Goal: Transaction & Acquisition: Purchase product/service

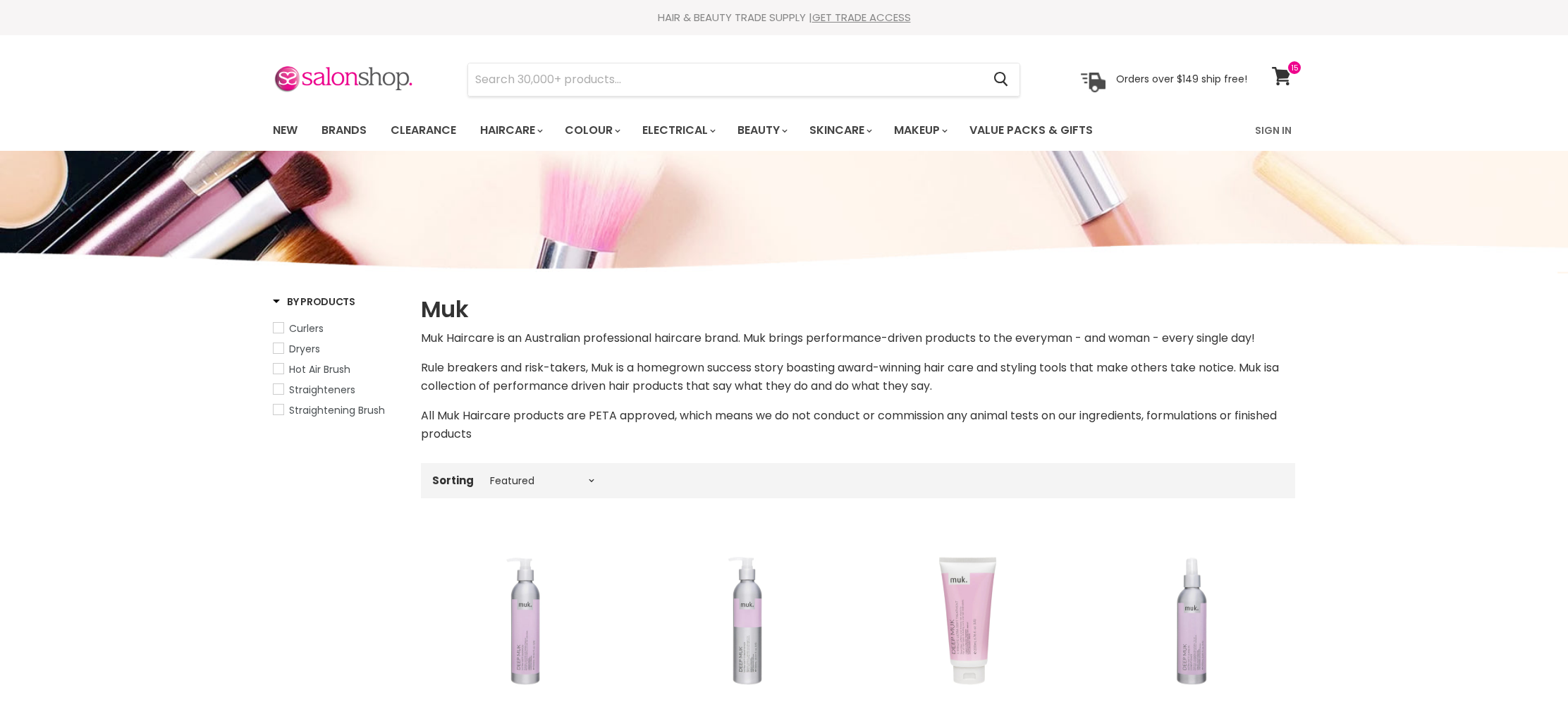
select select "manual"
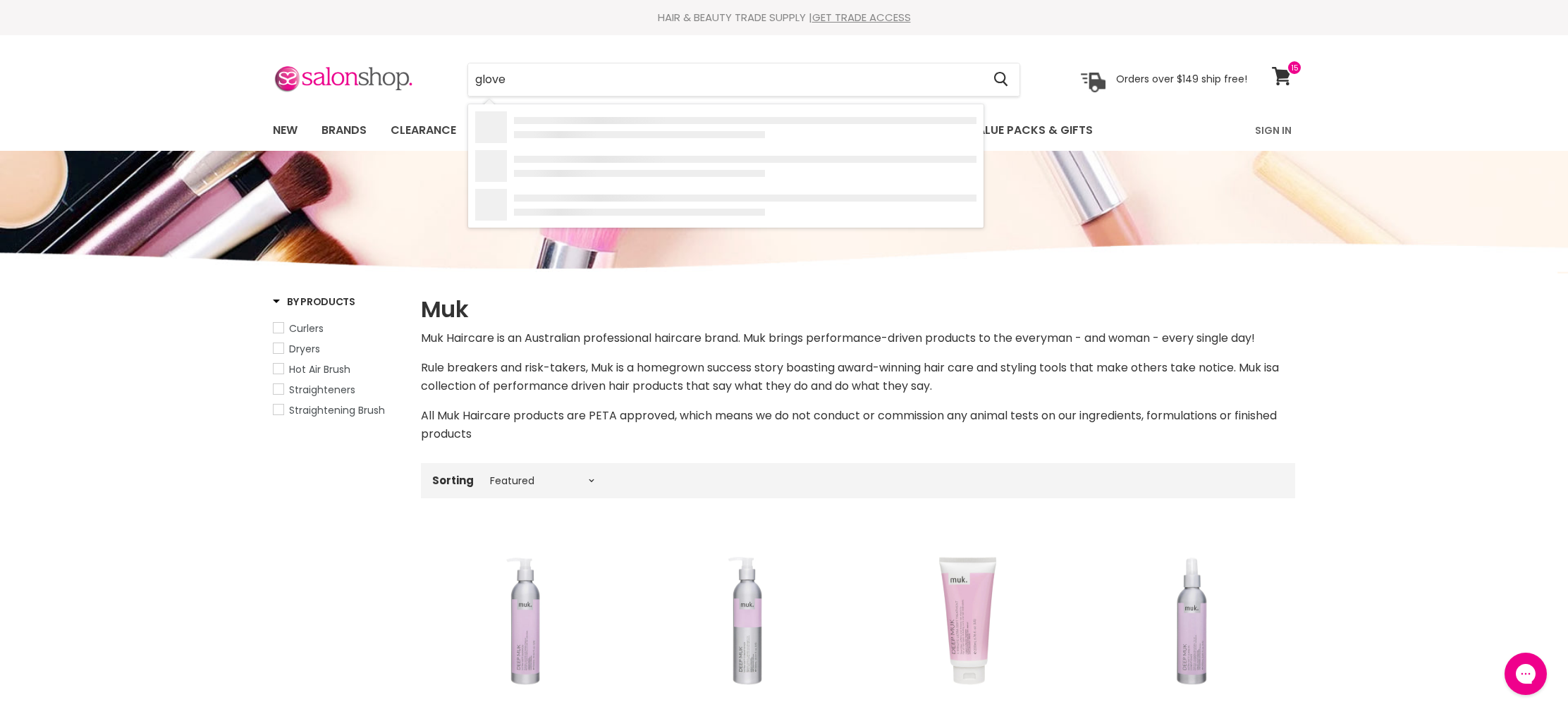
type input "gloves"
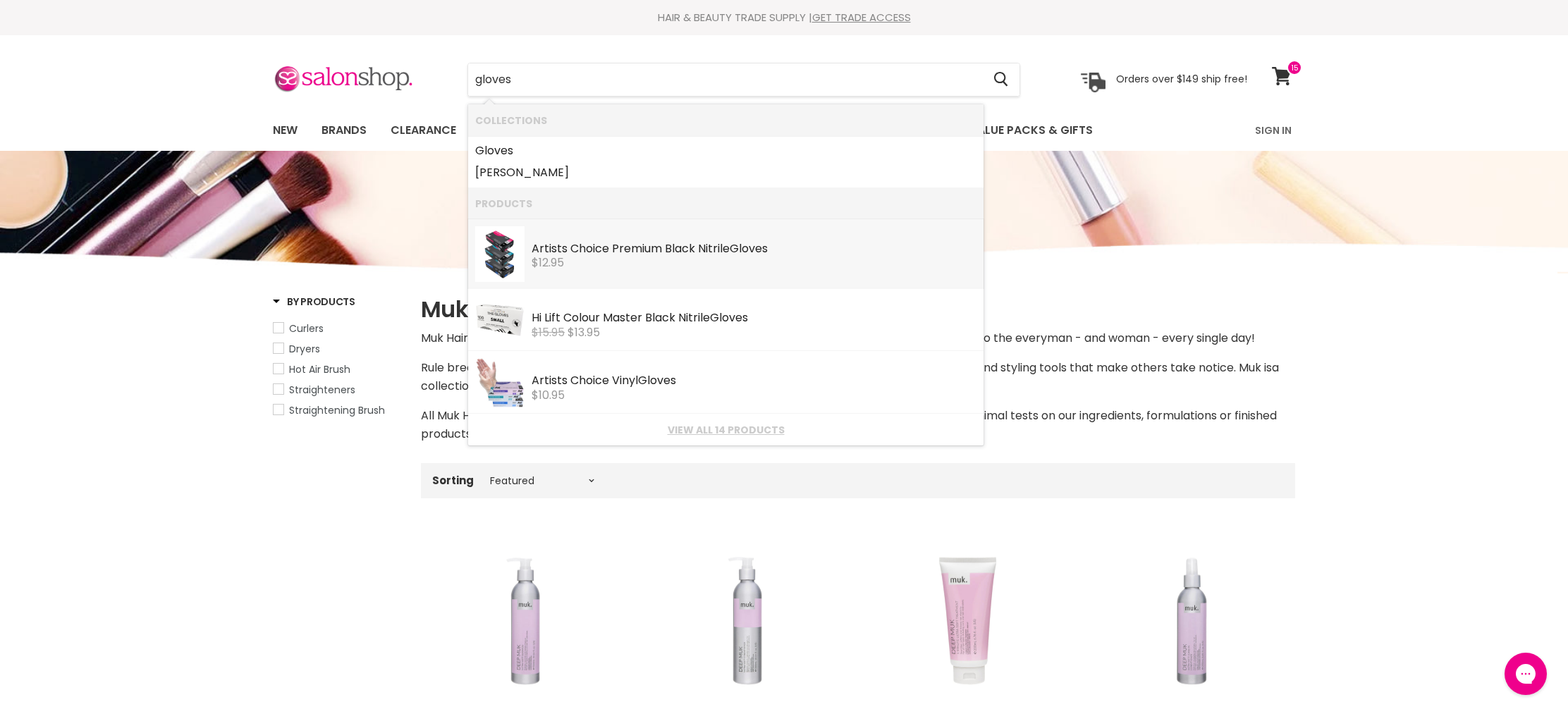
click at [588, 243] on div "Artists Choice Premium Black Nitrile Gloves" at bounding box center [754, 250] width 445 height 15
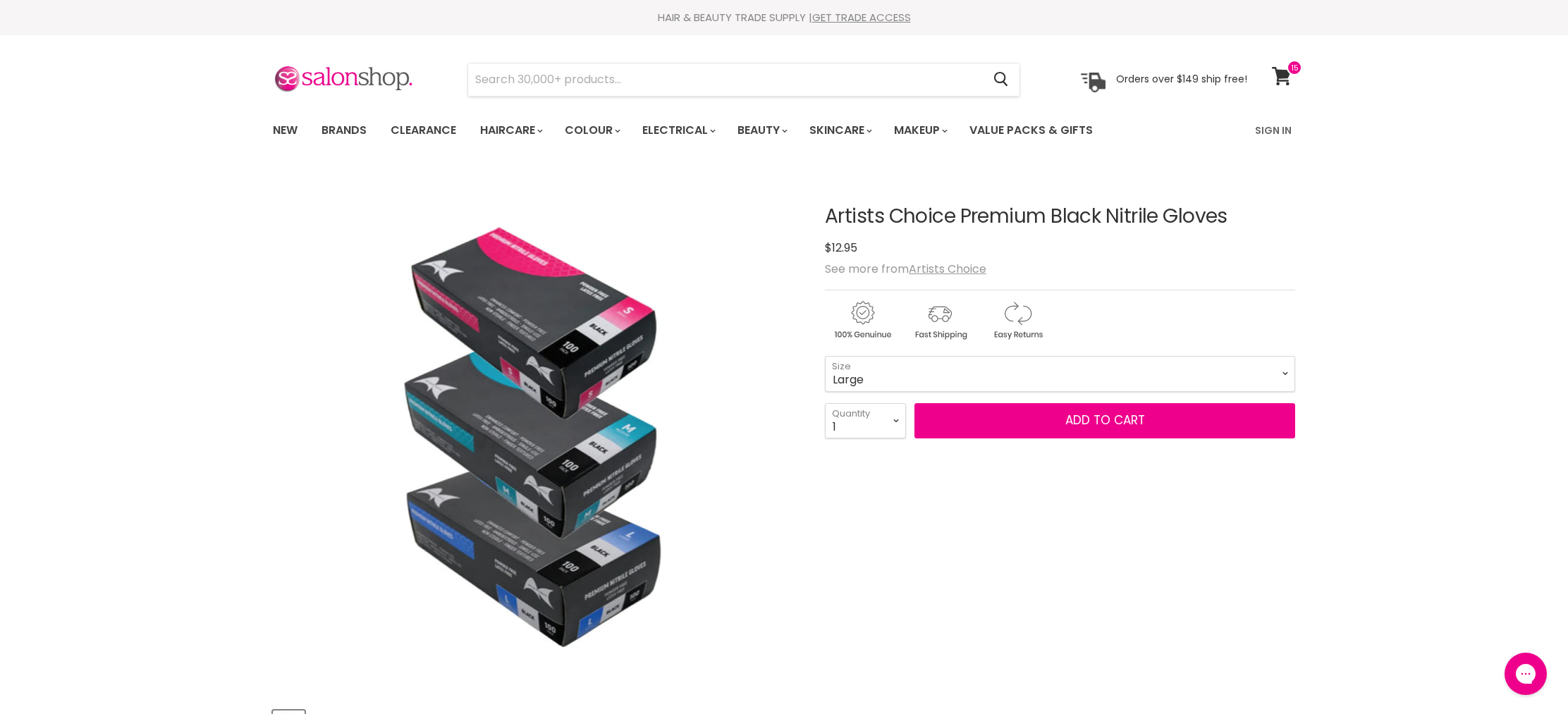
click at [825, 356] on select "Small Medium Large" at bounding box center [1060, 374] width 470 height 35
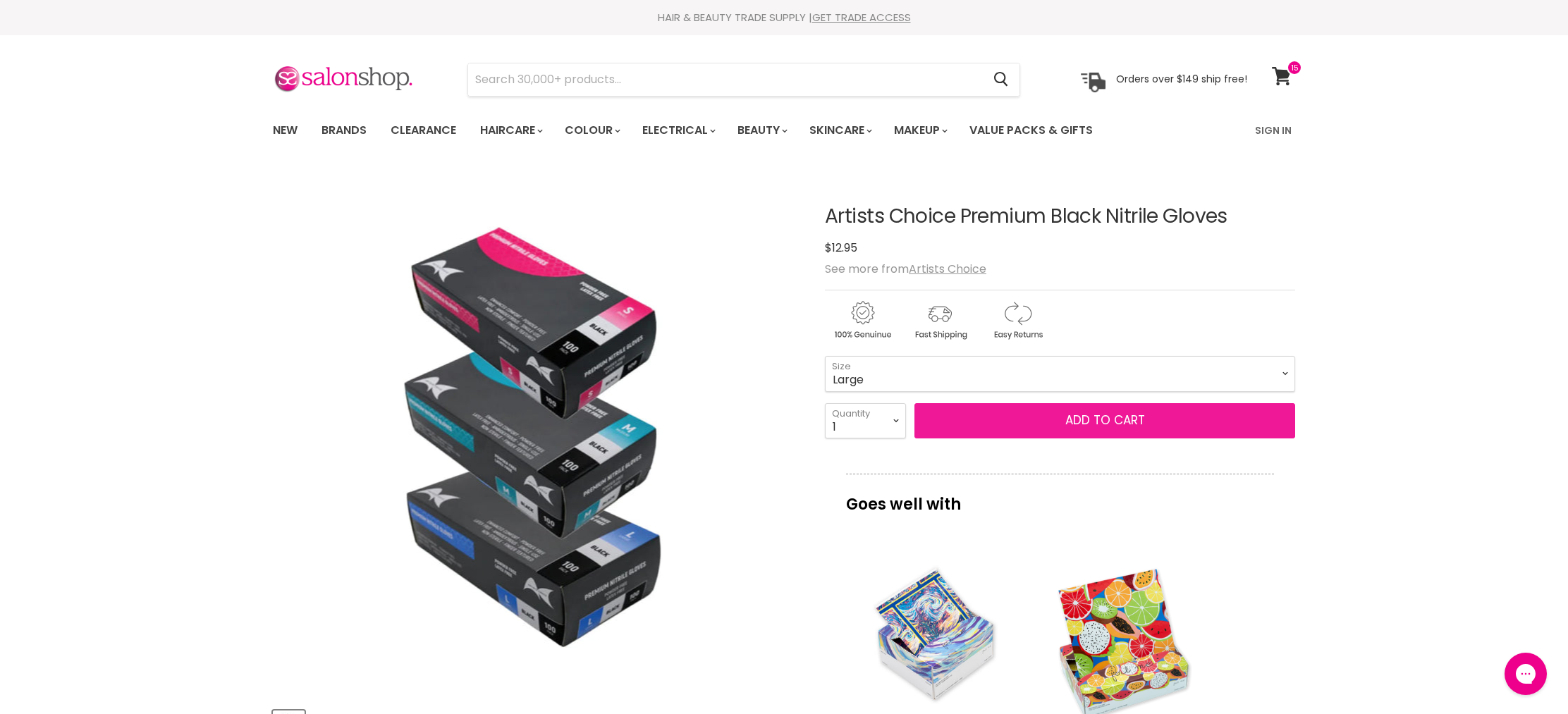
click at [996, 417] on button "Add to cart" at bounding box center [1105, 421] width 381 height 35
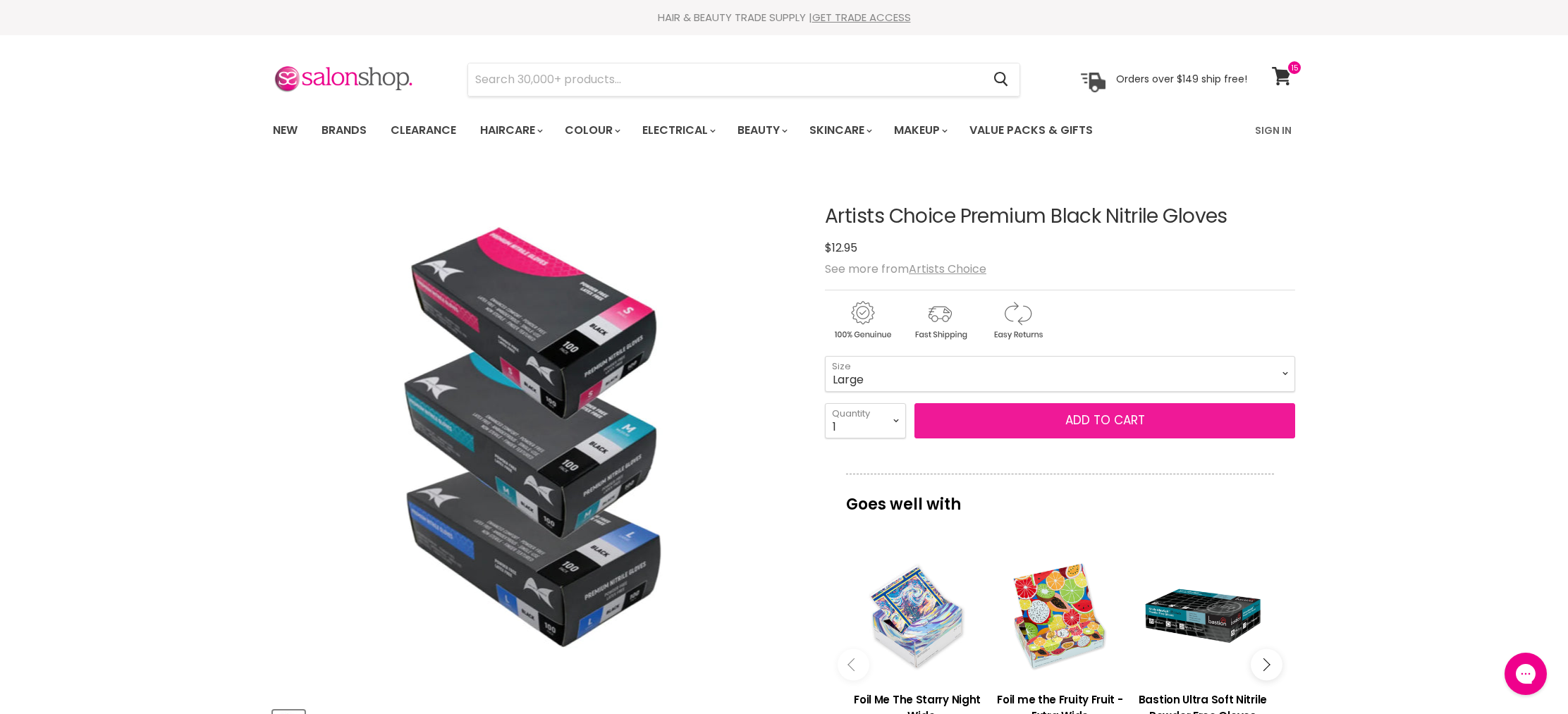
click at [1099, 426] on button "Add to cart" at bounding box center [1105, 421] width 381 height 35
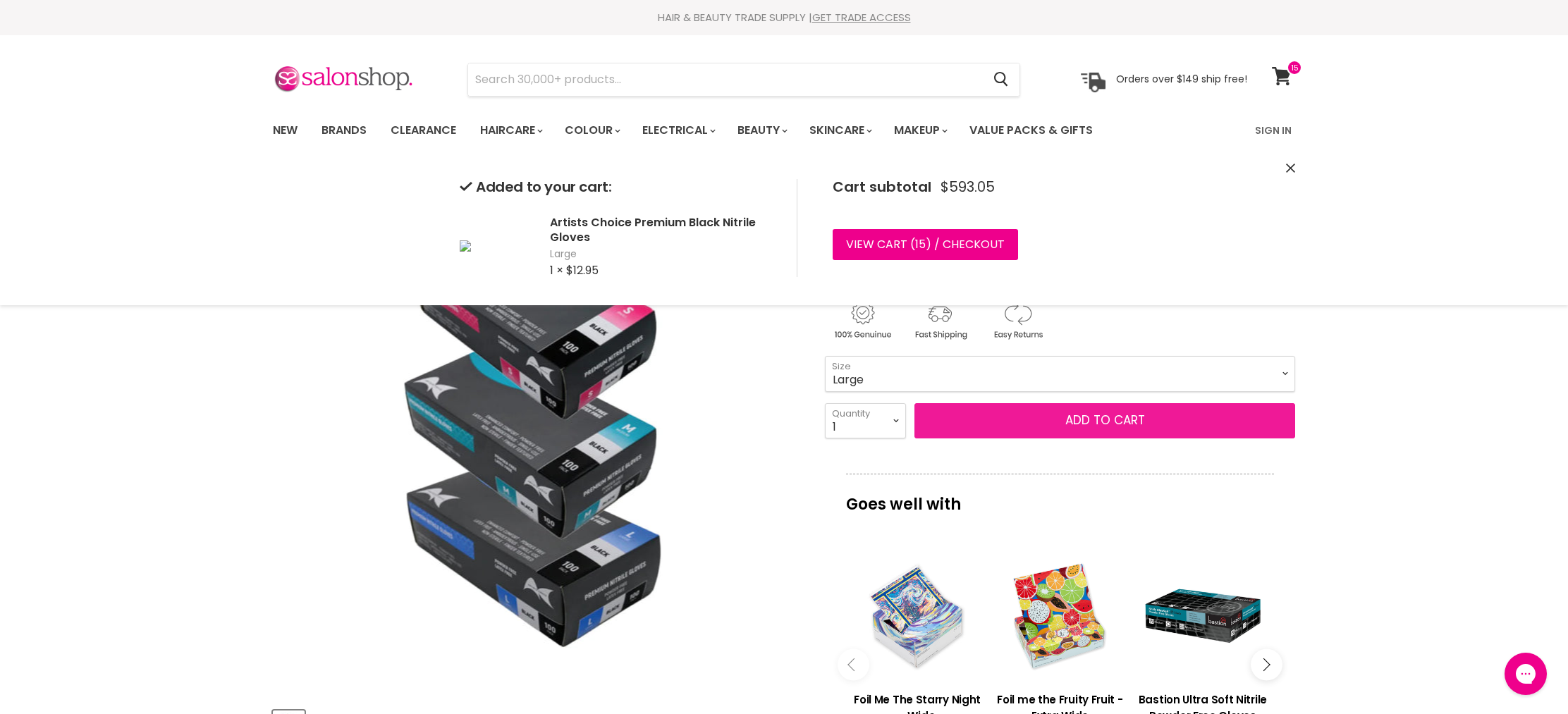
click at [1108, 420] on button "Add to cart" at bounding box center [1105, 421] width 381 height 35
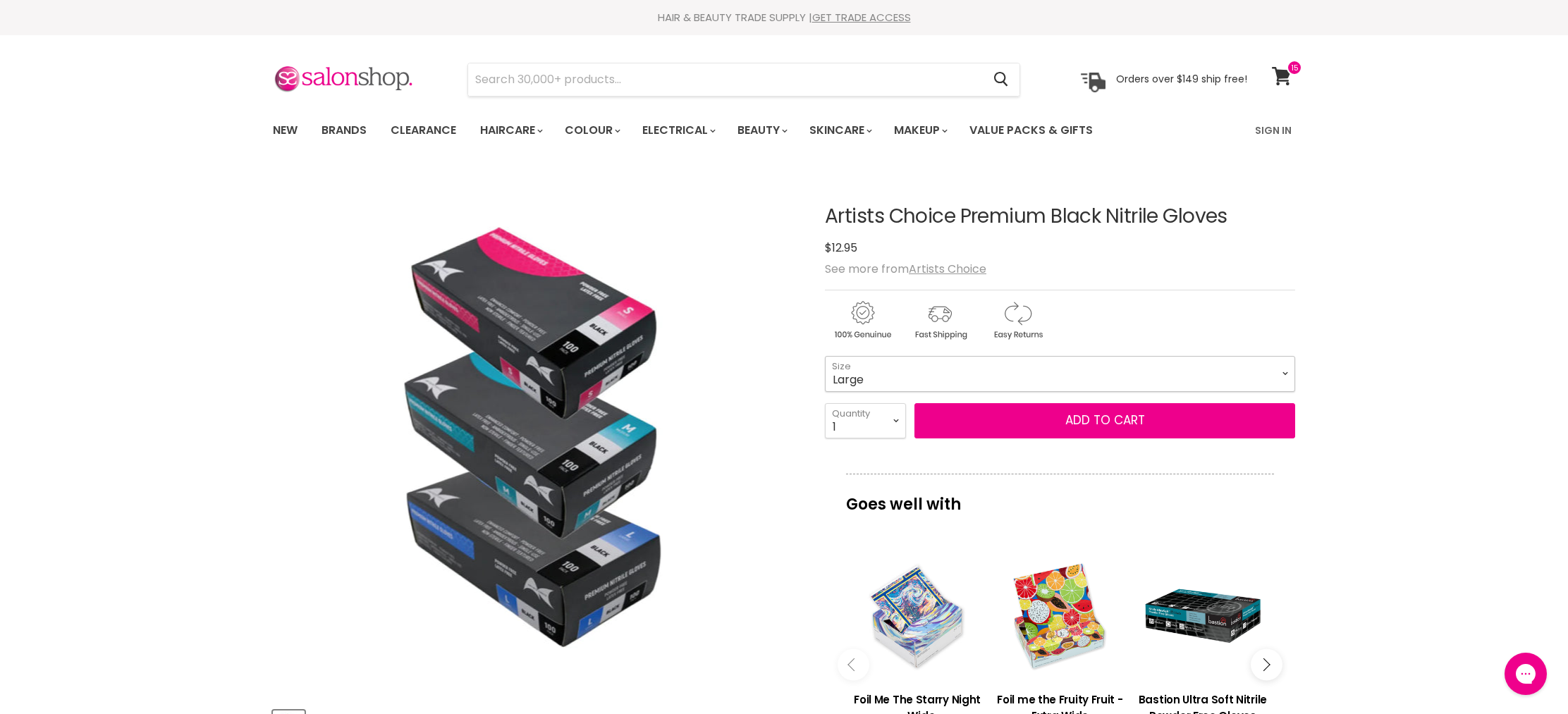
click at [1003, 371] on select "Small Medium Large" at bounding box center [1060, 374] width 470 height 35
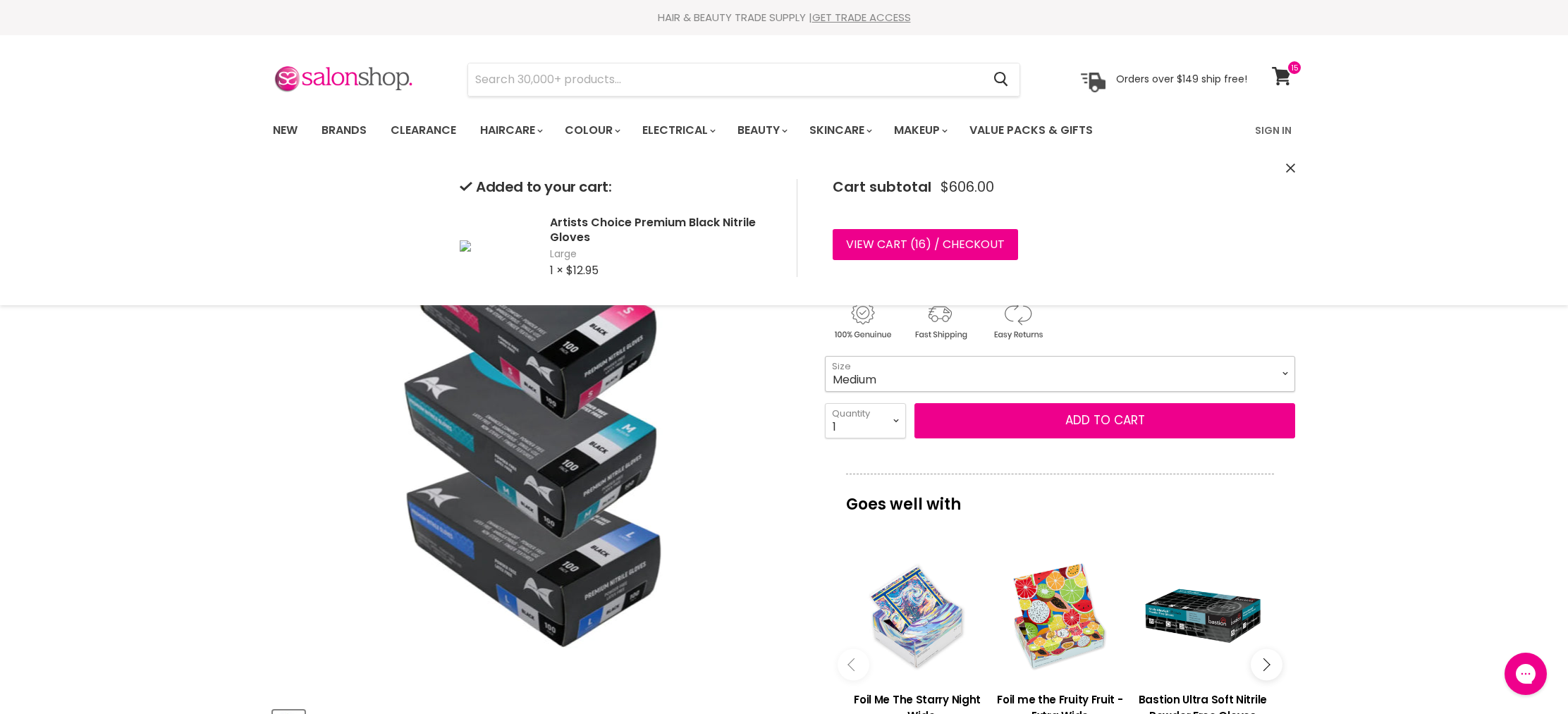
click at [825, 356] on select "Small Medium Large" at bounding box center [1060, 374] width 470 height 35
select select "Medium"
click at [1110, 418] on button "Add to cart" at bounding box center [1105, 421] width 381 height 35
click at [924, 249] on span "15" at bounding box center [920, 243] width 11 height 16
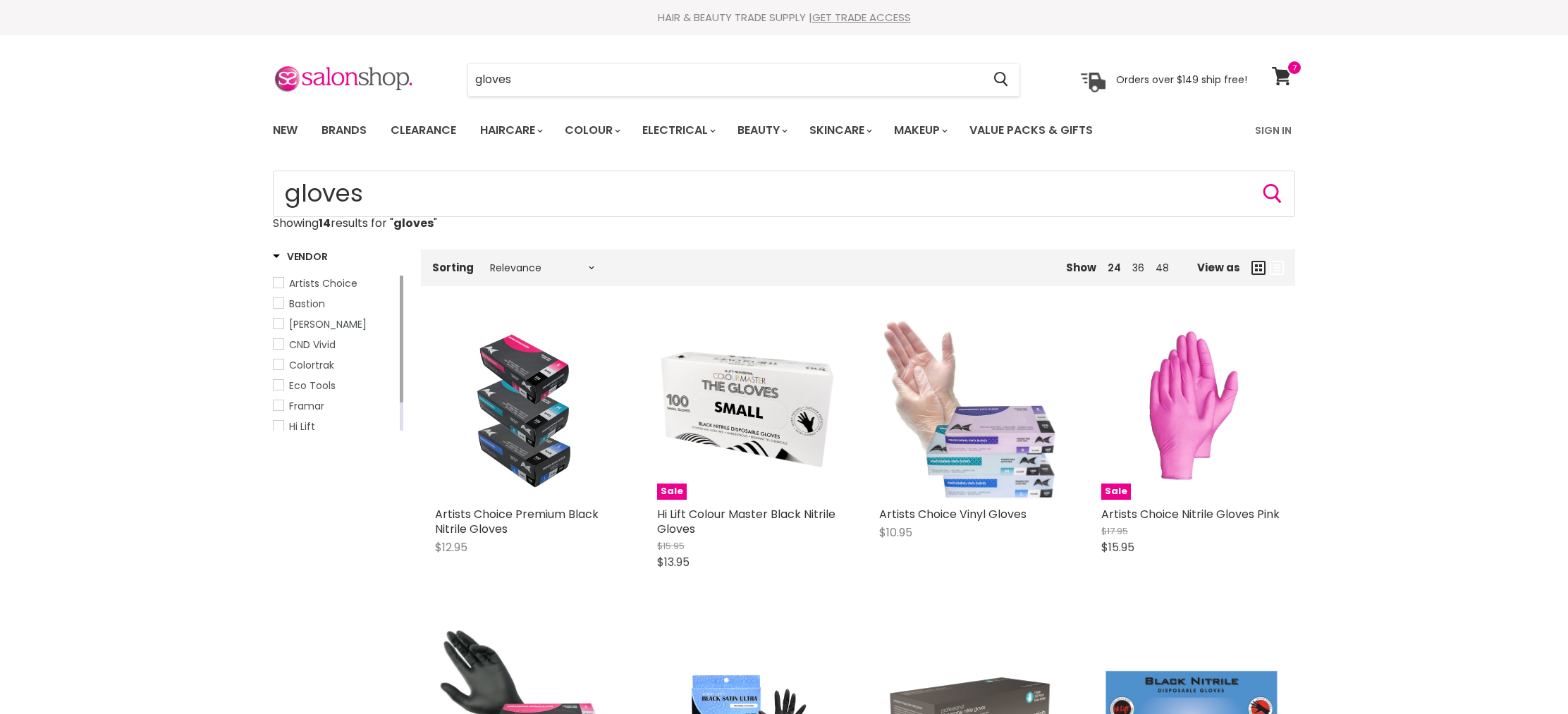
click at [475, 515] on link "Artists Choice Premium Black Nitrile Gloves" at bounding box center [517, 521] width 164 height 31
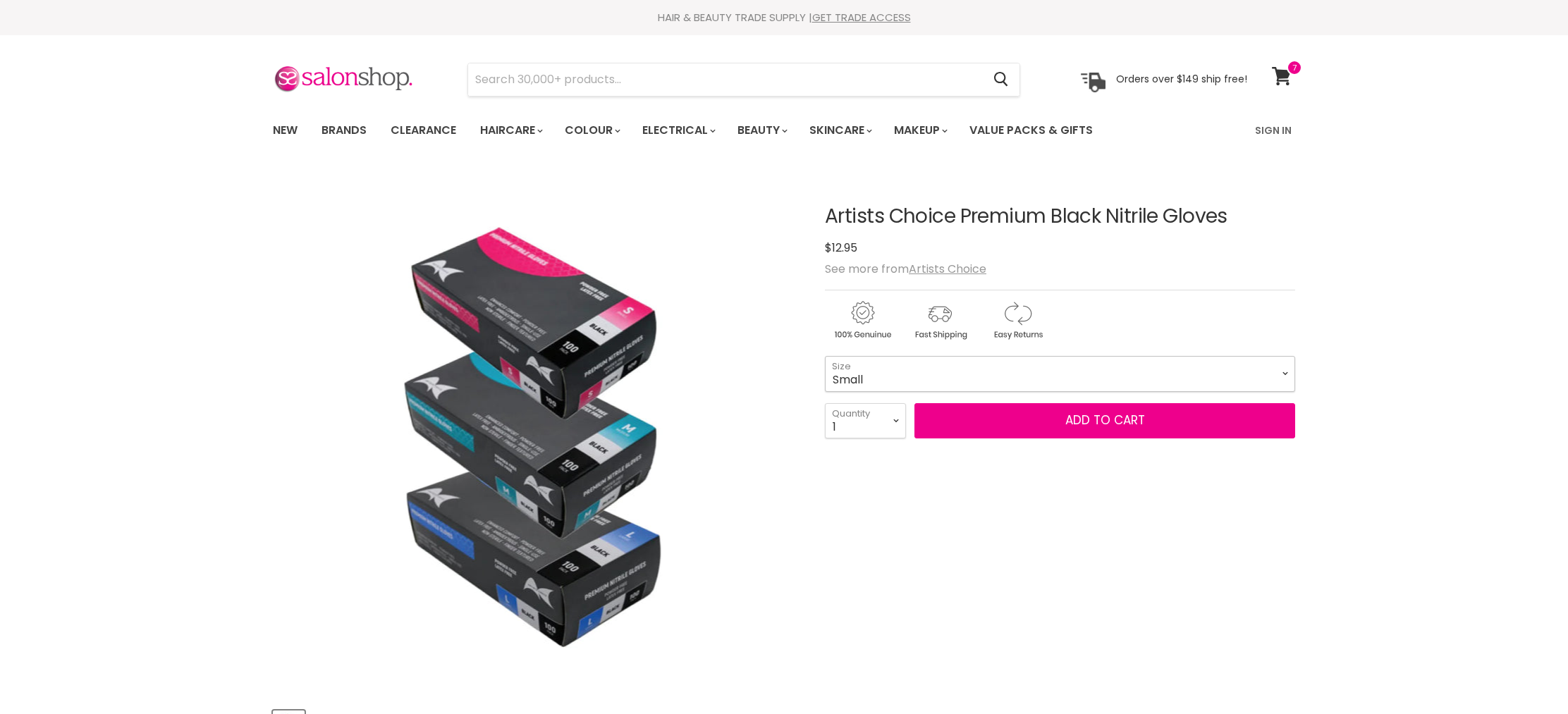
click at [964, 387] on select "Small Medium Large" at bounding box center [1060, 374] width 470 height 35
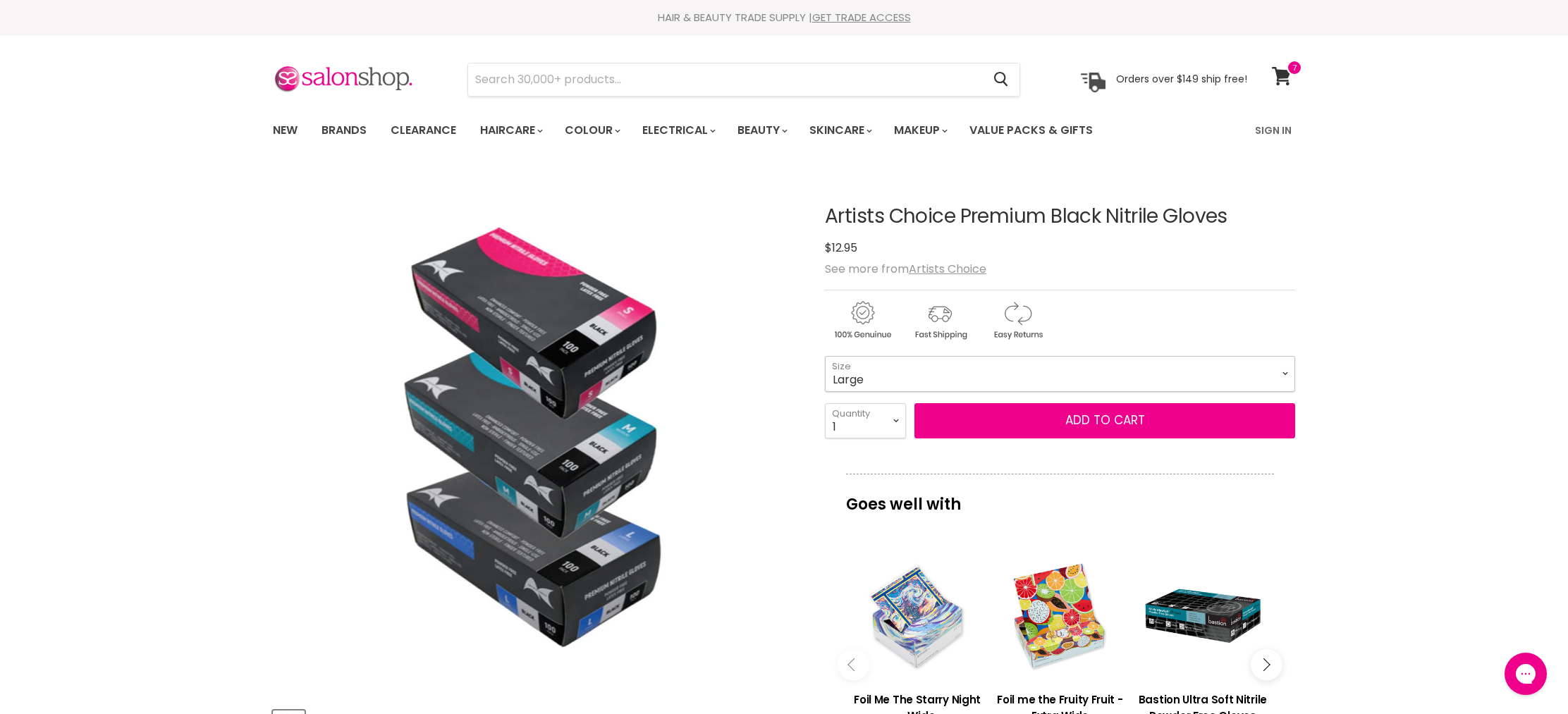
click at [825, 356] on select "Small Medium Large" at bounding box center [1060, 374] width 470 height 35
select select "Large"
click at [1124, 418] on button "Add to cart" at bounding box center [1105, 421] width 381 height 35
click at [1059, 417] on button "Add to cart" at bounding box center [1105, 421] width 381 height 35
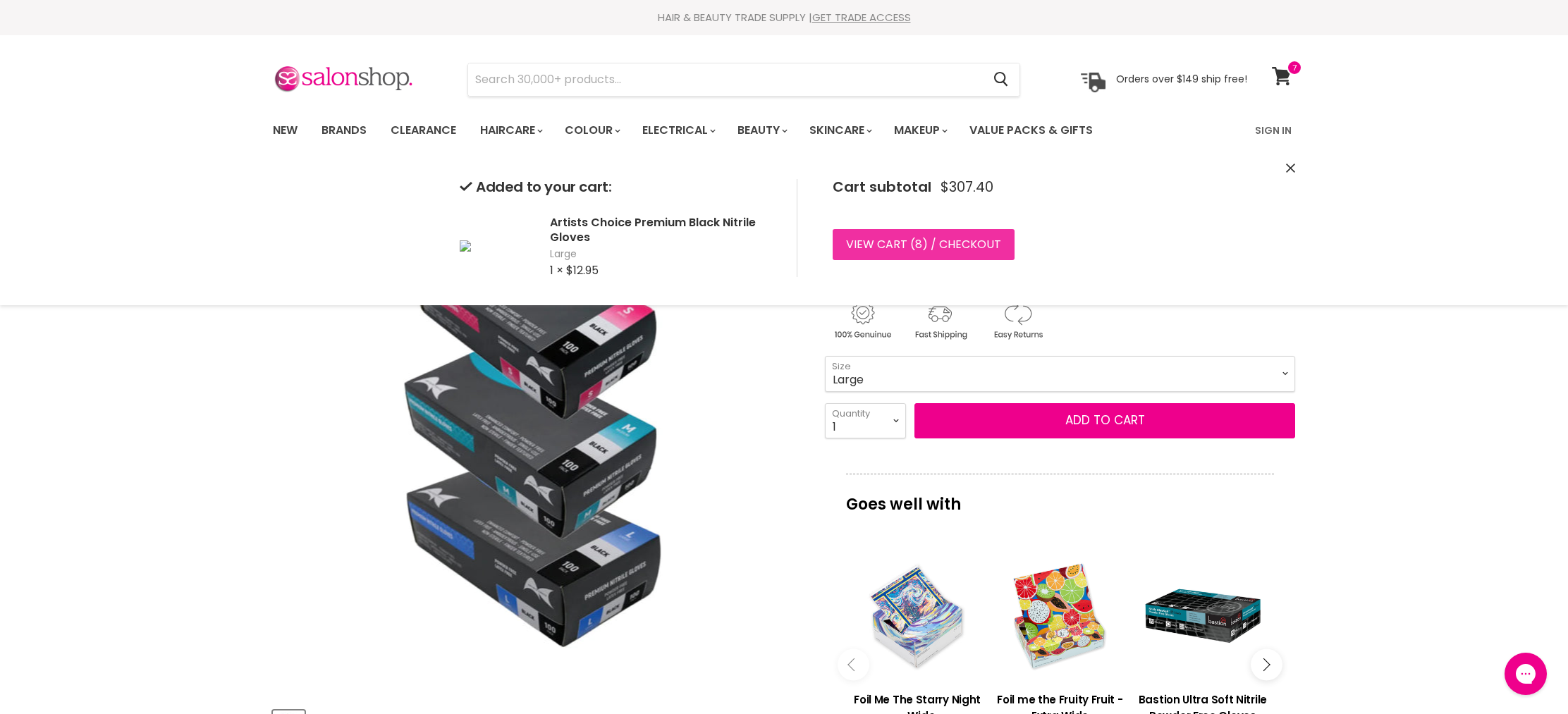
click at [958, 247] on link "View cart ( 8 ) / Checkout" at bounding box center [924, 244] width 182 height 31
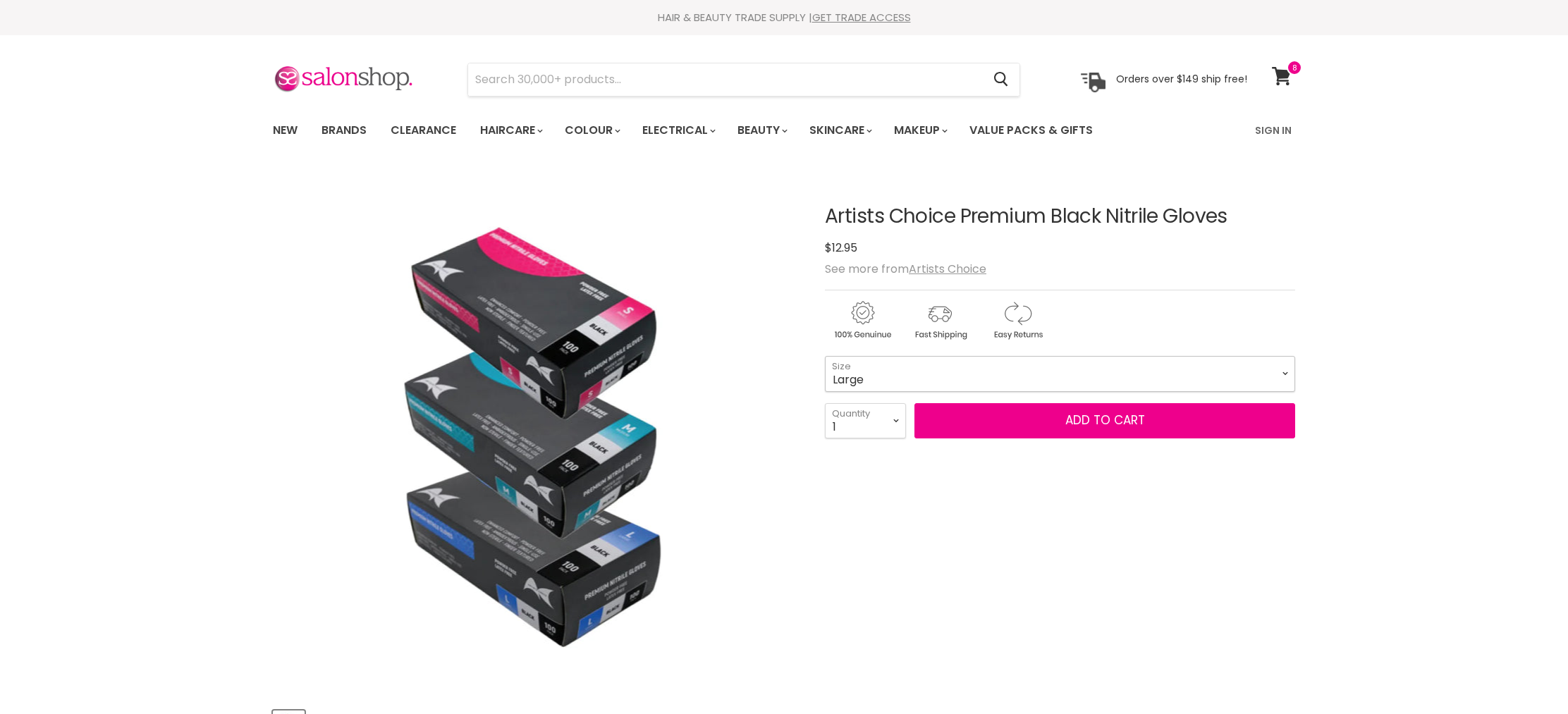
click at [967, 377] on select "Small Medium Large" at bounding box center [1060, 374] width 470 height 35
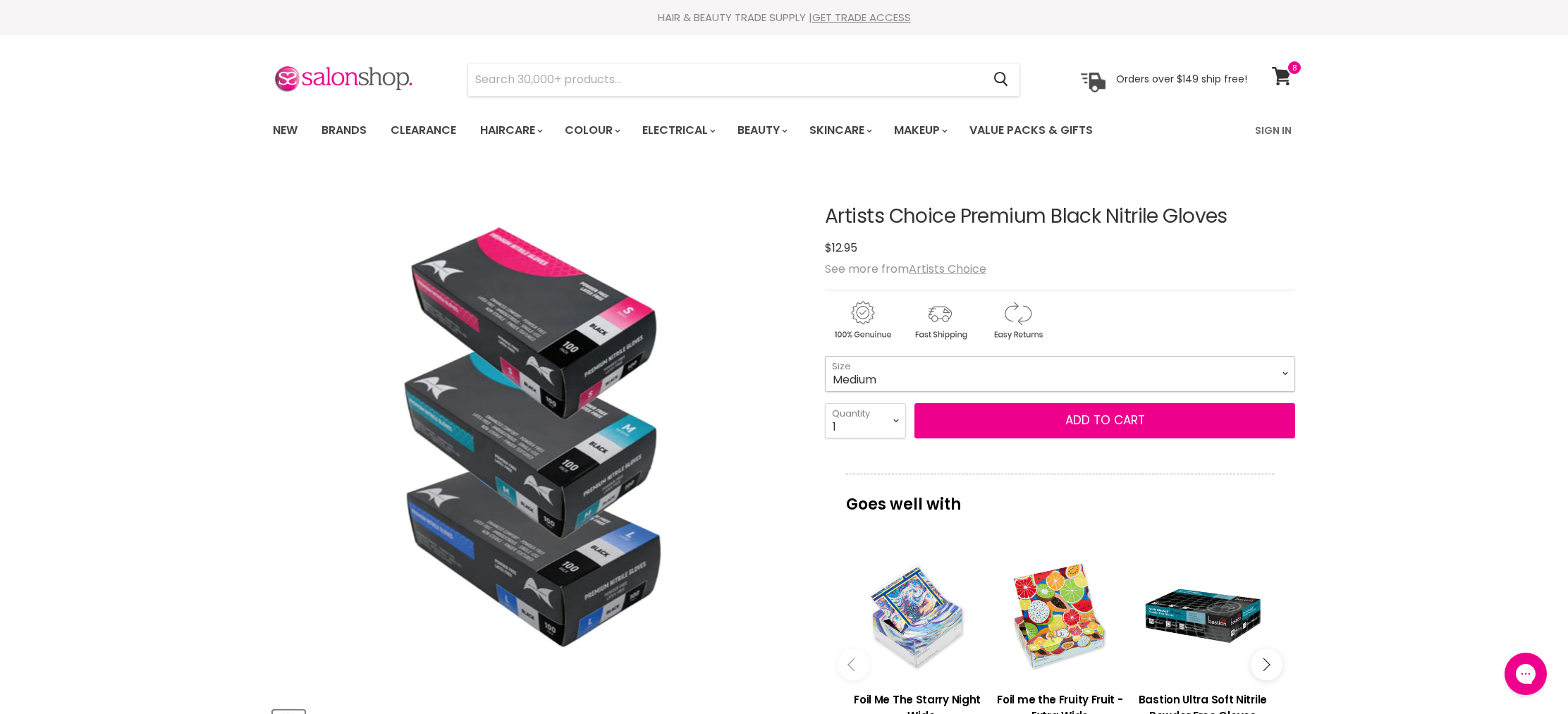
click at [825, 356] on select "Small Medium Large" at bounding box center [1060, 374] width 470 height 35
select select "Medium"
click at [1097, 425] on button "Add to cart" at bounding box center [1105, 421] width 381 height 35
click at [1119, 417] on button "Add to cart" at bounding box center [1105, 421] width 381 height 35
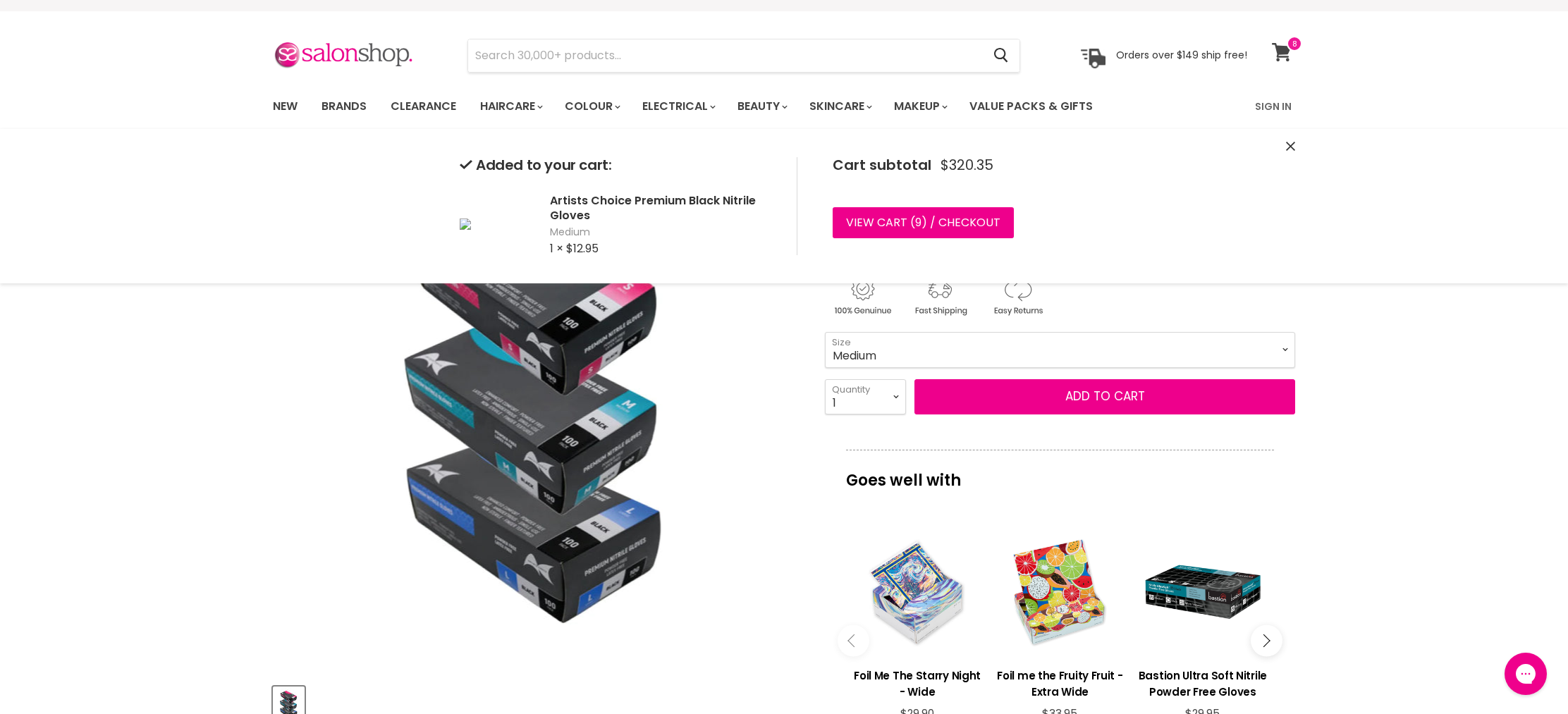
scroll to position [19, 0]
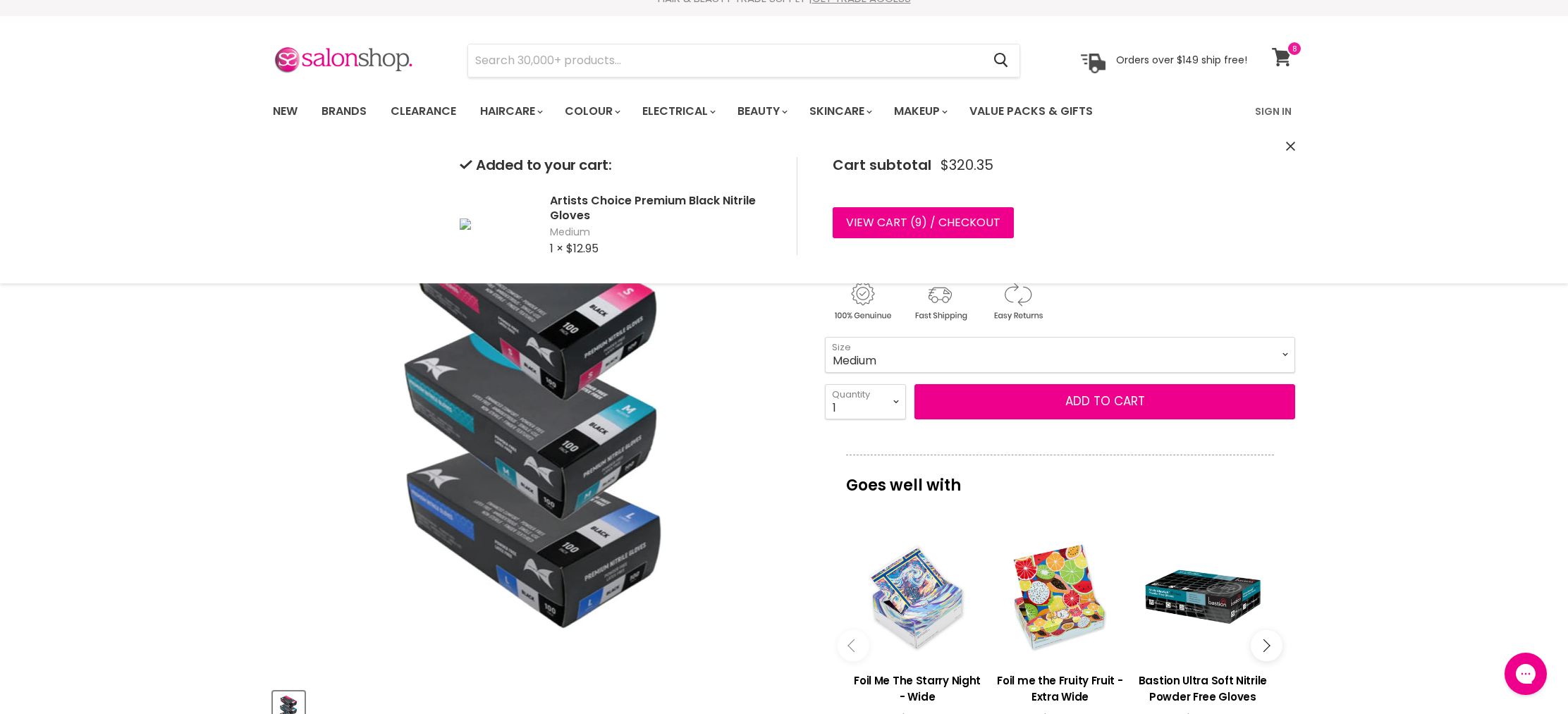
click at [1289, 54] on link "View cart" at bounding box center [1283, 57] width 37 height 33
